Goal: Check status: Check status

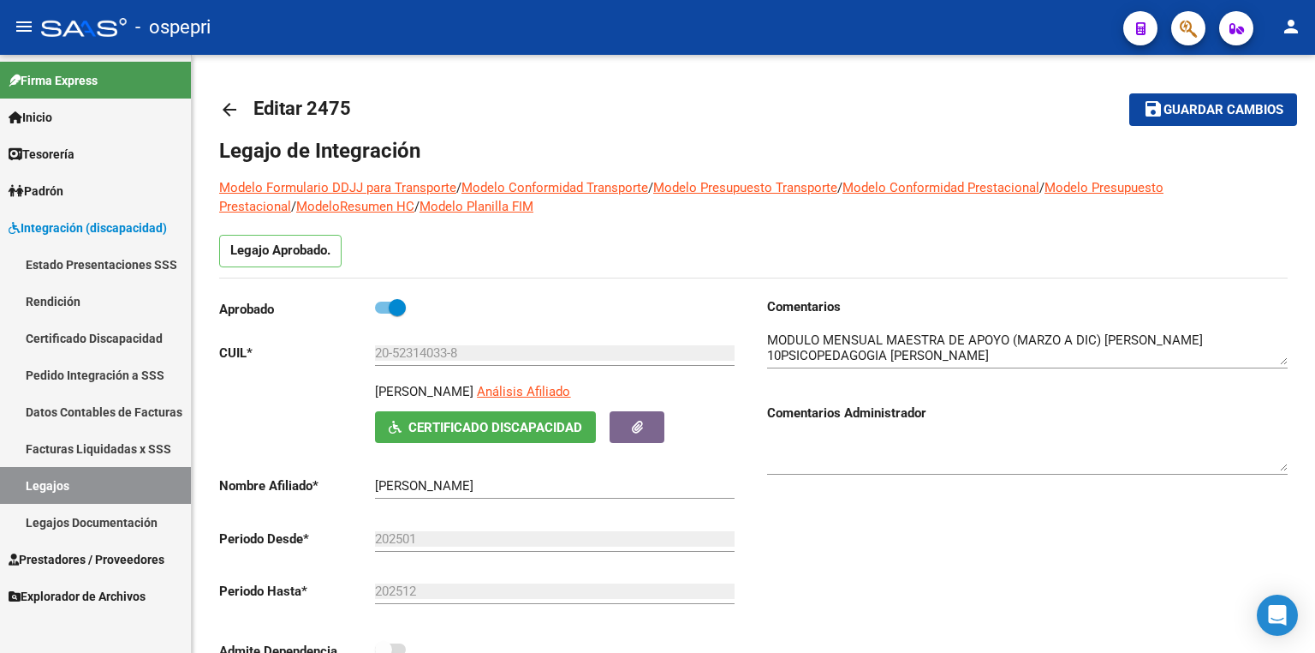
scroll to position [18, 0]
click at [130, 486] on link "Legajos" at bounding box center [95, 485] width 191 height 37
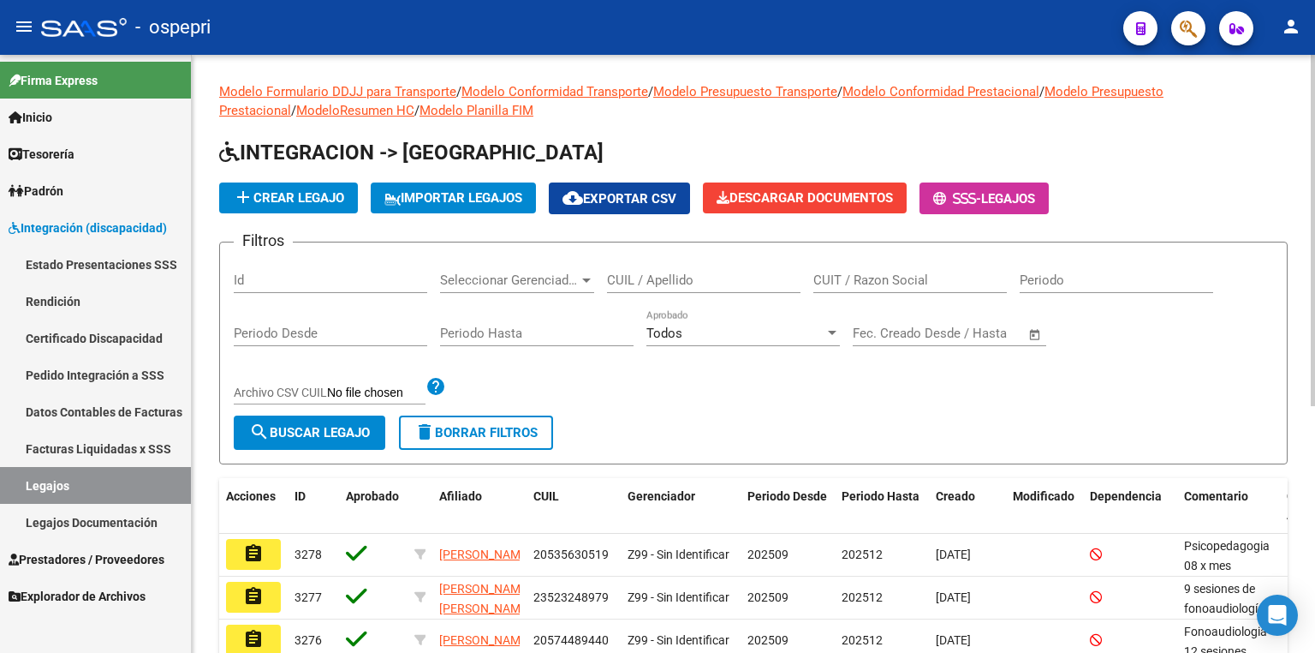
click at [656, 277] on input "CUIL / Apellido" at bounding box center [704, 279] width 194 height 15
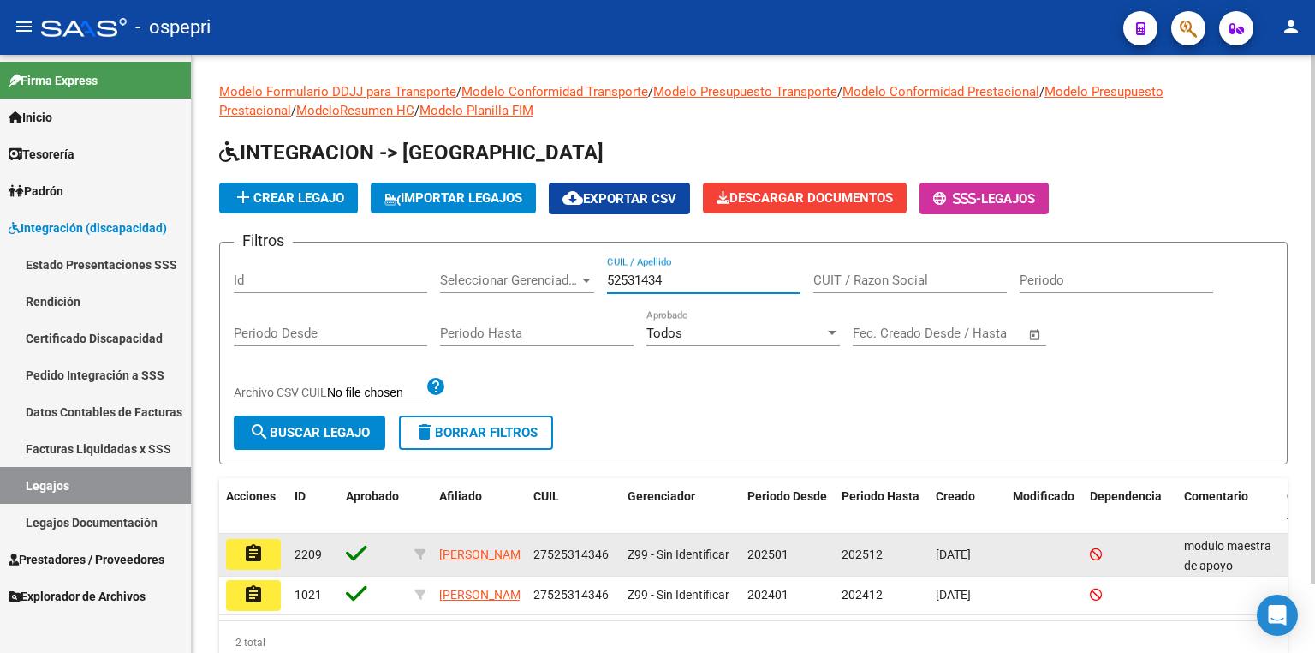
type input "52531434"
click at [271, 555] on button "assignment" at bounding box center [253, 554] width 55 height 31
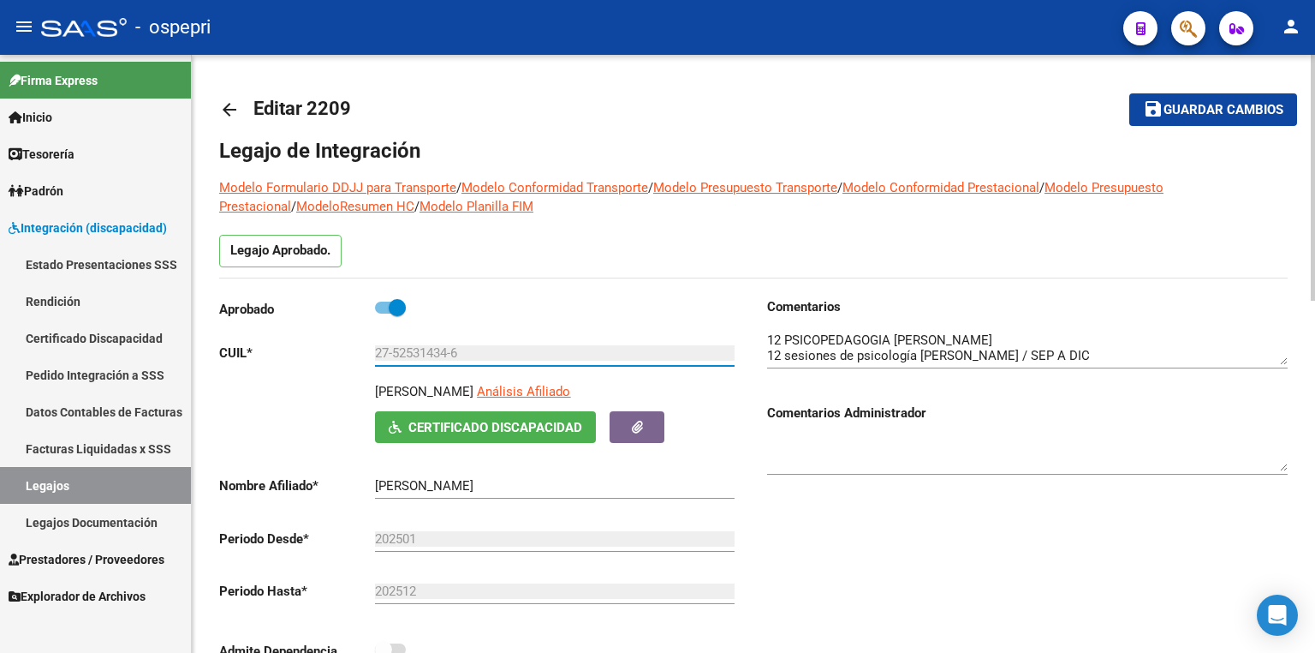
drag, startPoint x: 449, startPoint y: 352, endPoint x: 394, endPoint y: 352, distance: 54.8
click at [394, 352] on input "27-52531434-6" at bounding box center [555, 352] width 360 height 15
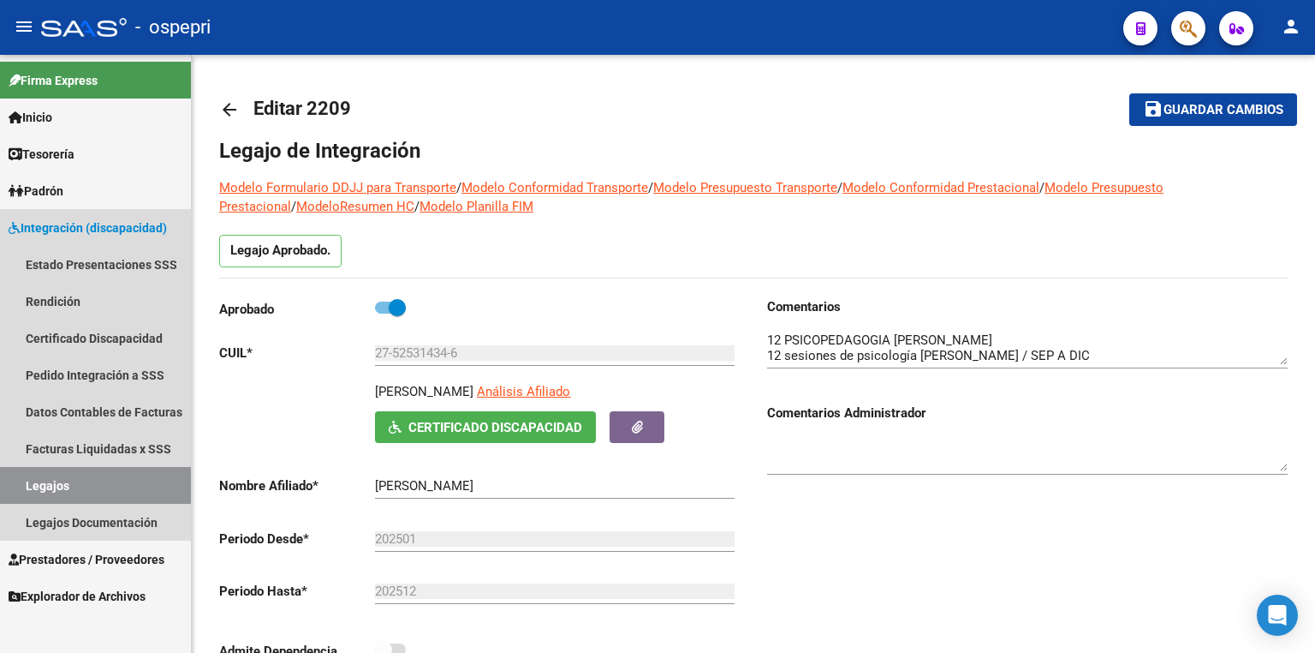
click at [80, 490] on link "Legajos" at bounding box center [95, 485] width 191 height 37
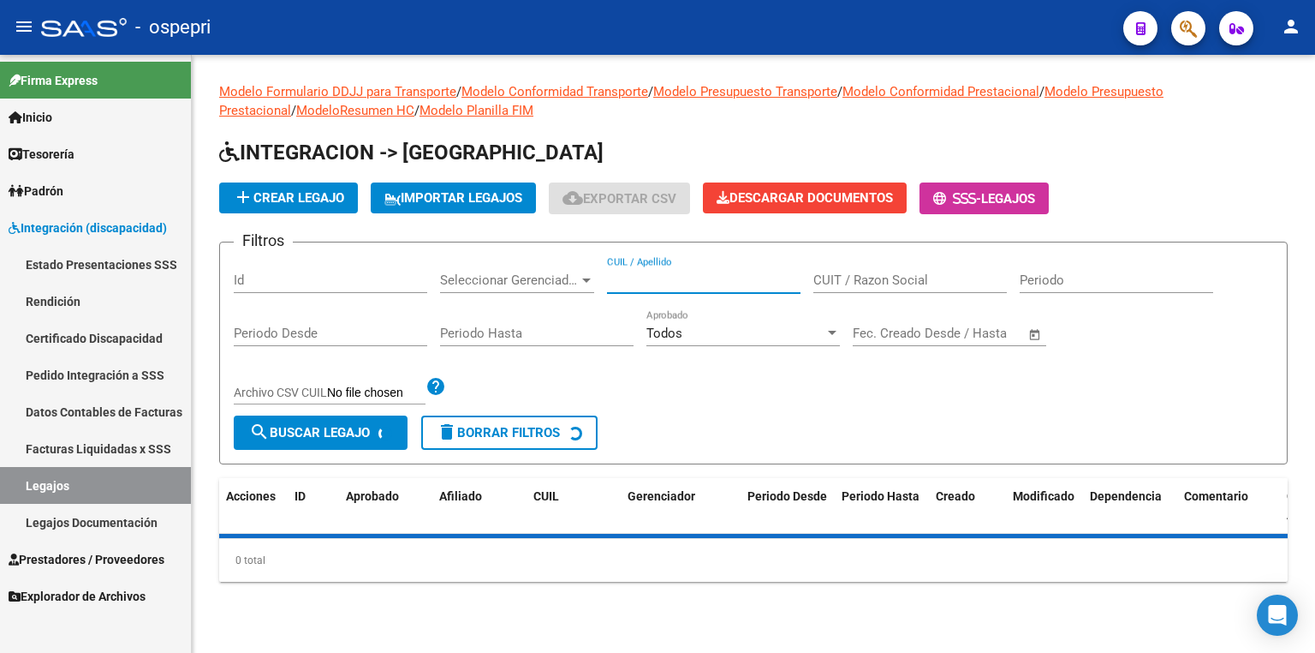
click at [663, 283] on input "CUIL / Apellido" at bounding box center [704, 279] width 194 height 15
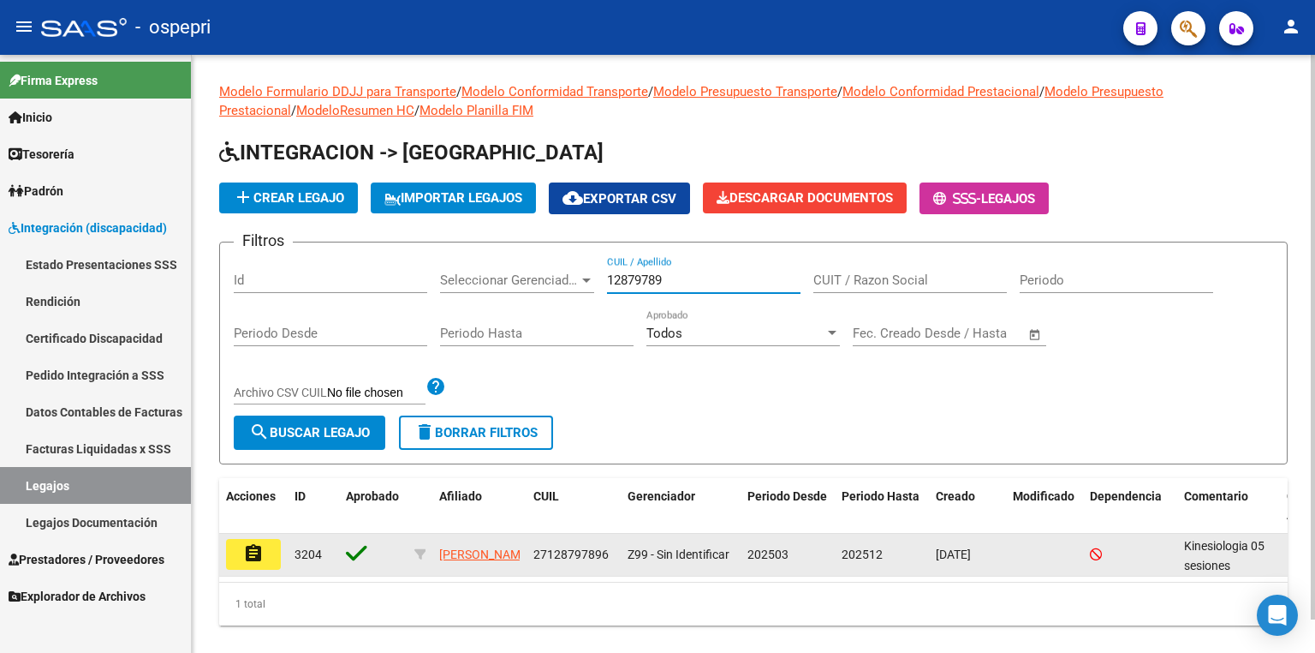
type input "12879789"
click at [261, 551] on mat-icon "assignment" at bounding box center [253, 553] width 21 height 21
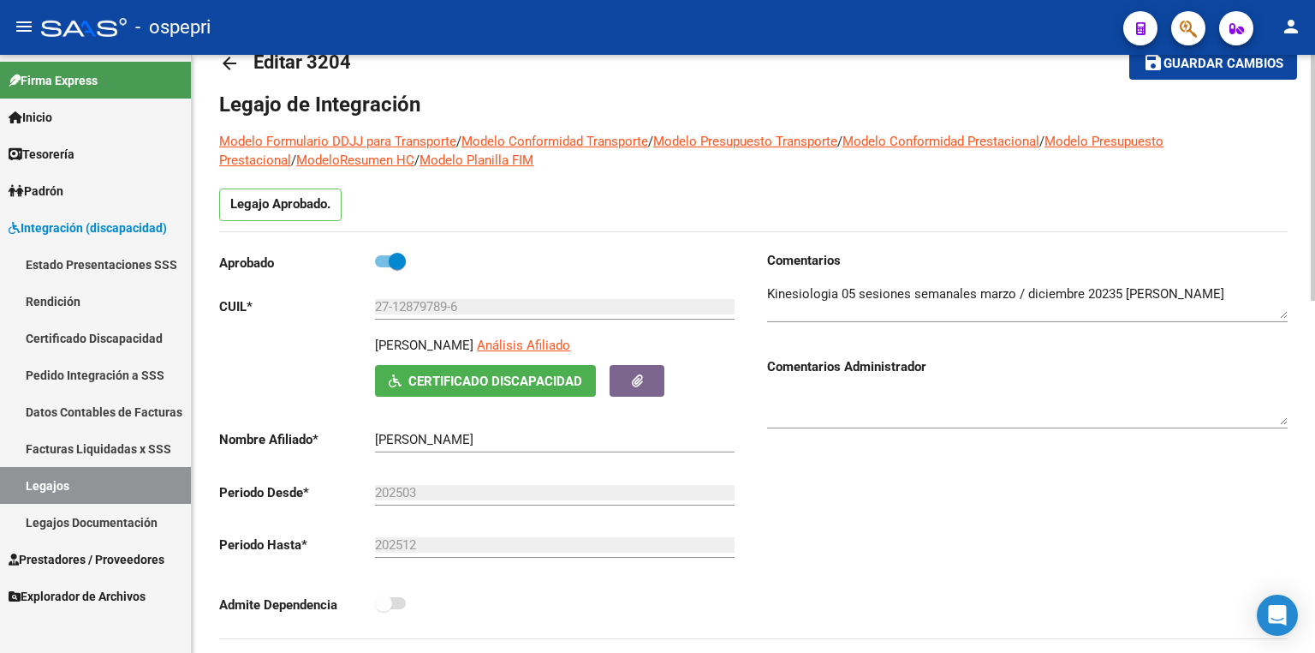
scroll to position [69, 0]
